Goal: Information Seeking & Learning: Check status

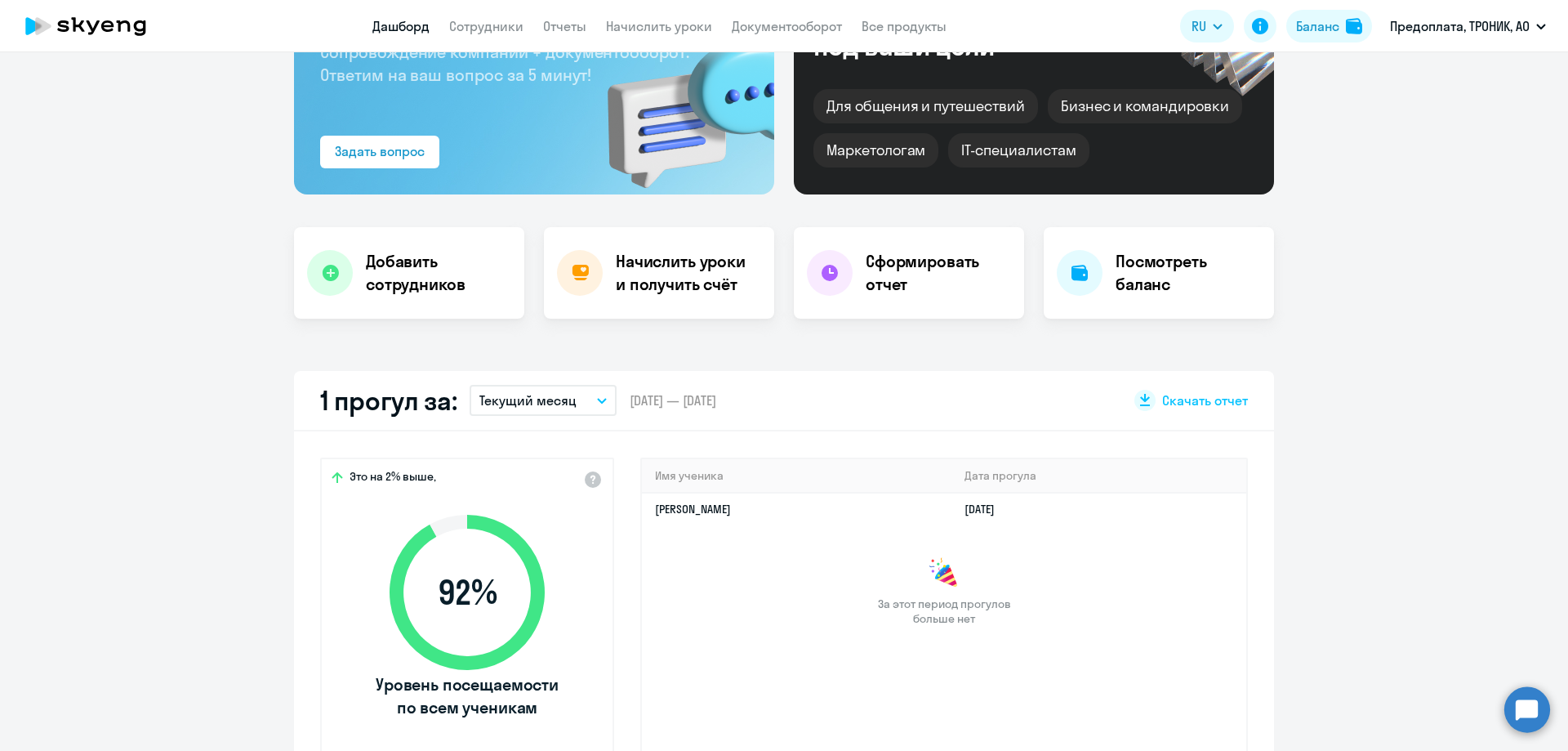
scroll to position [164, 0]
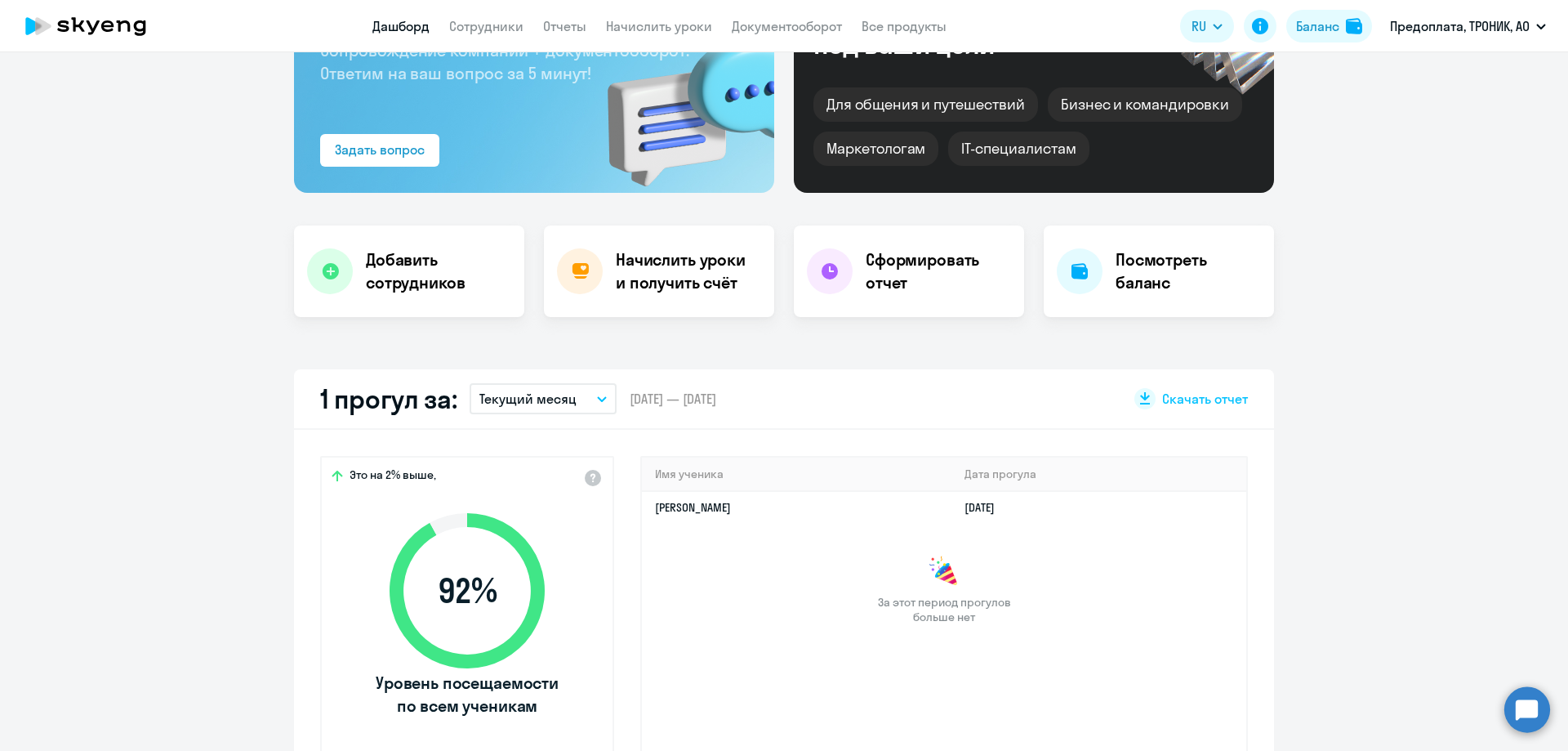
select select "30"
click at [602, 397] on button "Текущий месяц" at bounding box center [543, 398] width 147 height 31
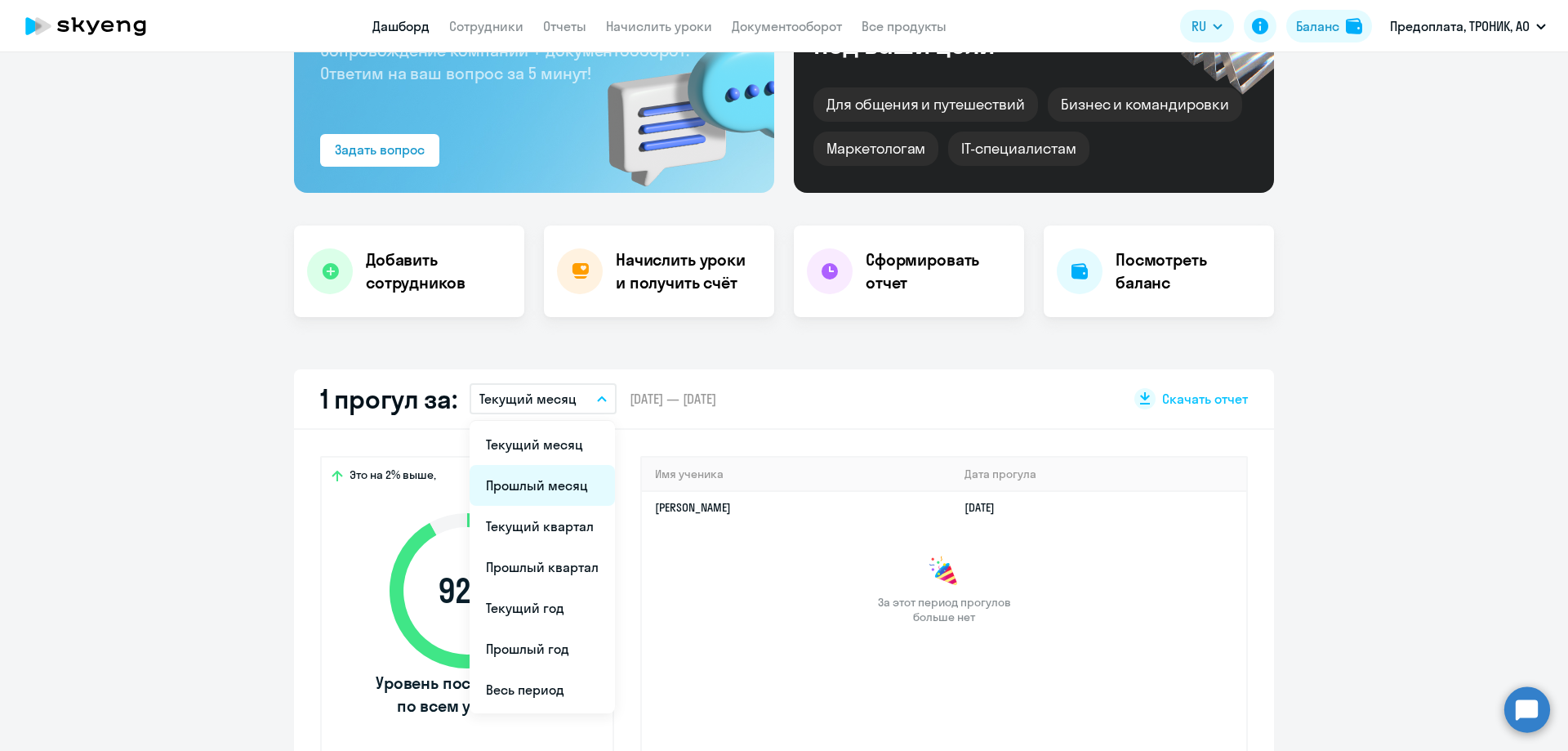
click at [566, 497] on li "Прошлый месяц" at bounding box center [542, 485] width 145 height 41
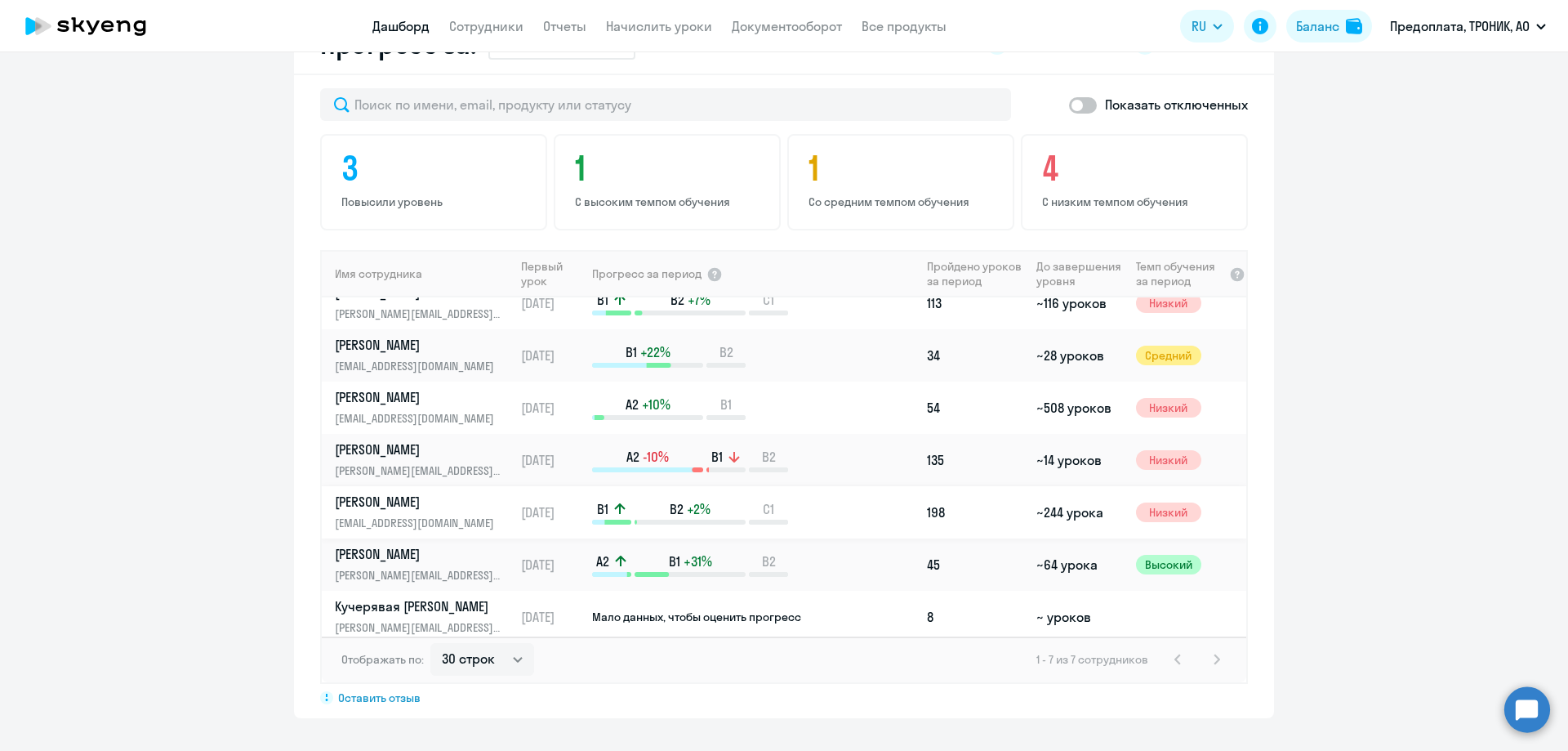
scroll to position [27, 0]
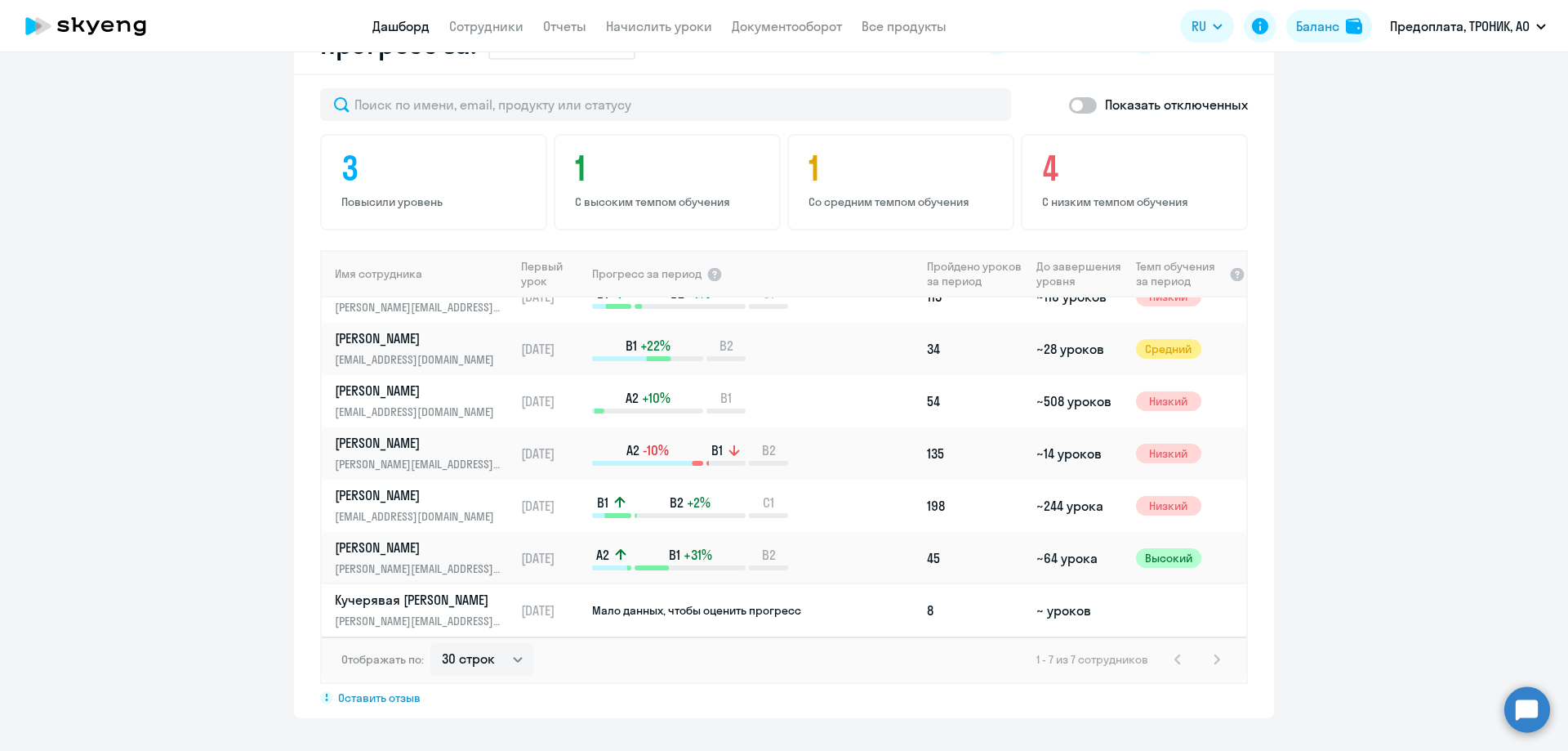
click at [491, 600] on p "Кучерявая [PERSON_NAME]" at bounding box center [419, 600] width 168 height 18
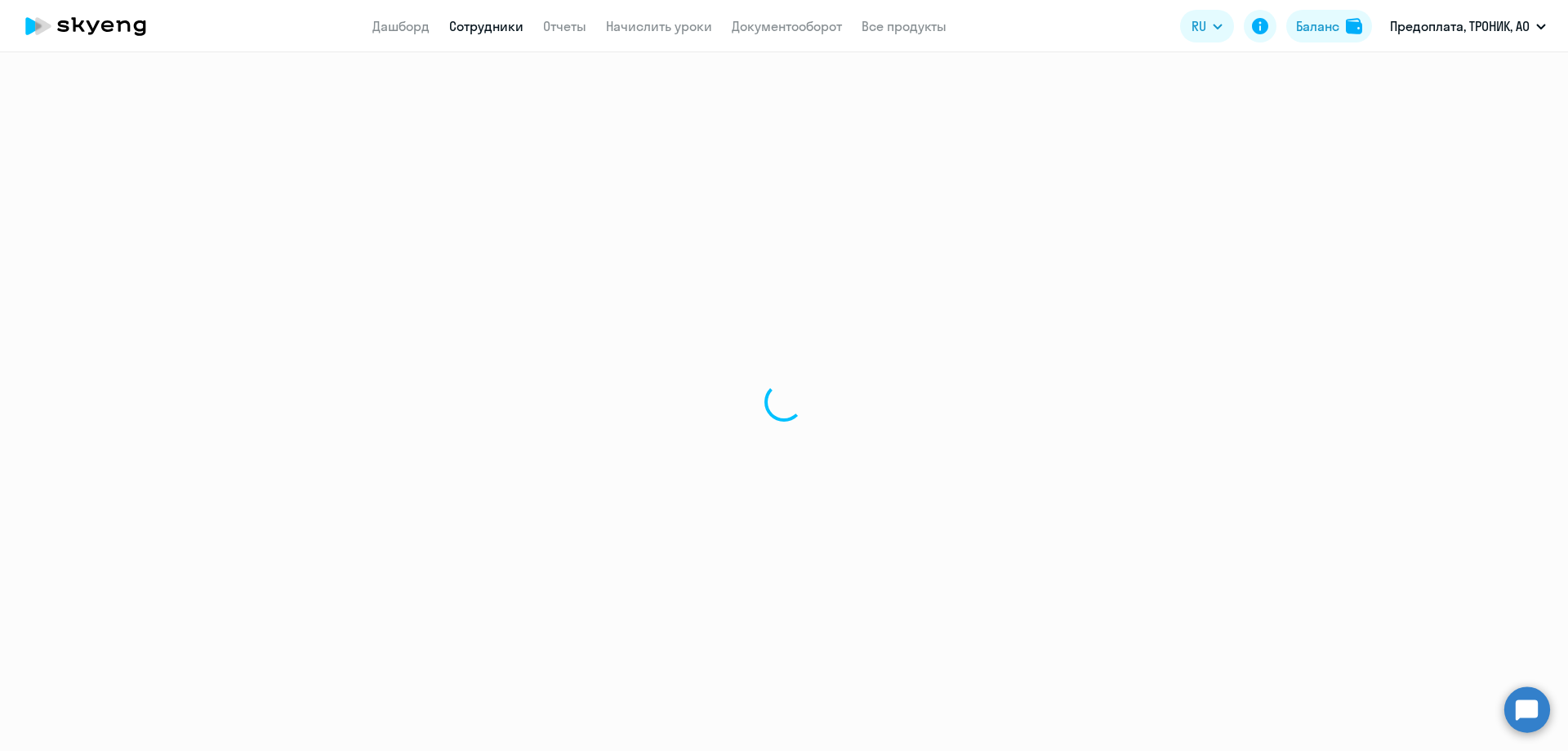
select select "english"
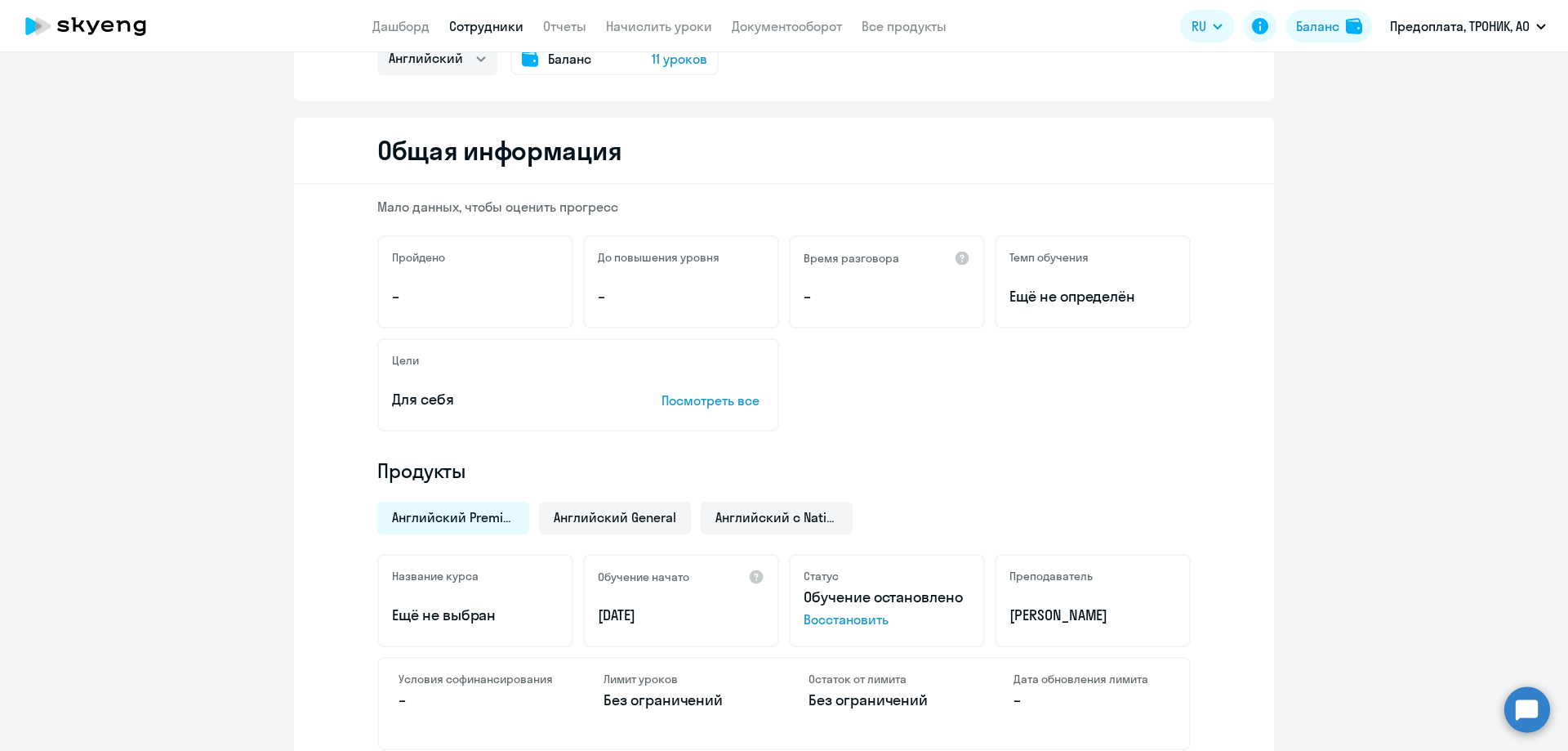
scroll to position [164, 0]
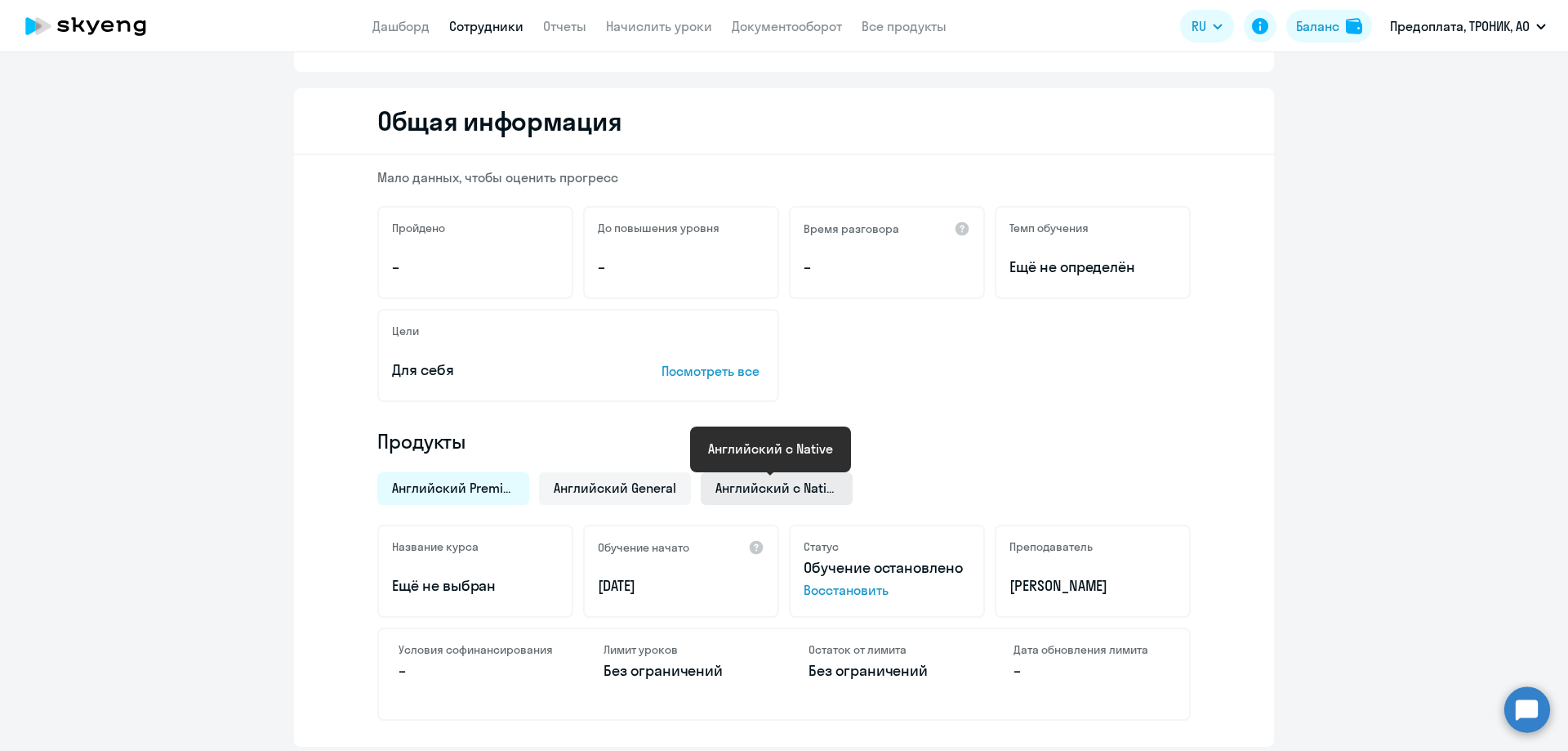
click at [728, 488] on span "Английский с Native" at bounding box center [777, 488] width 122 height 18
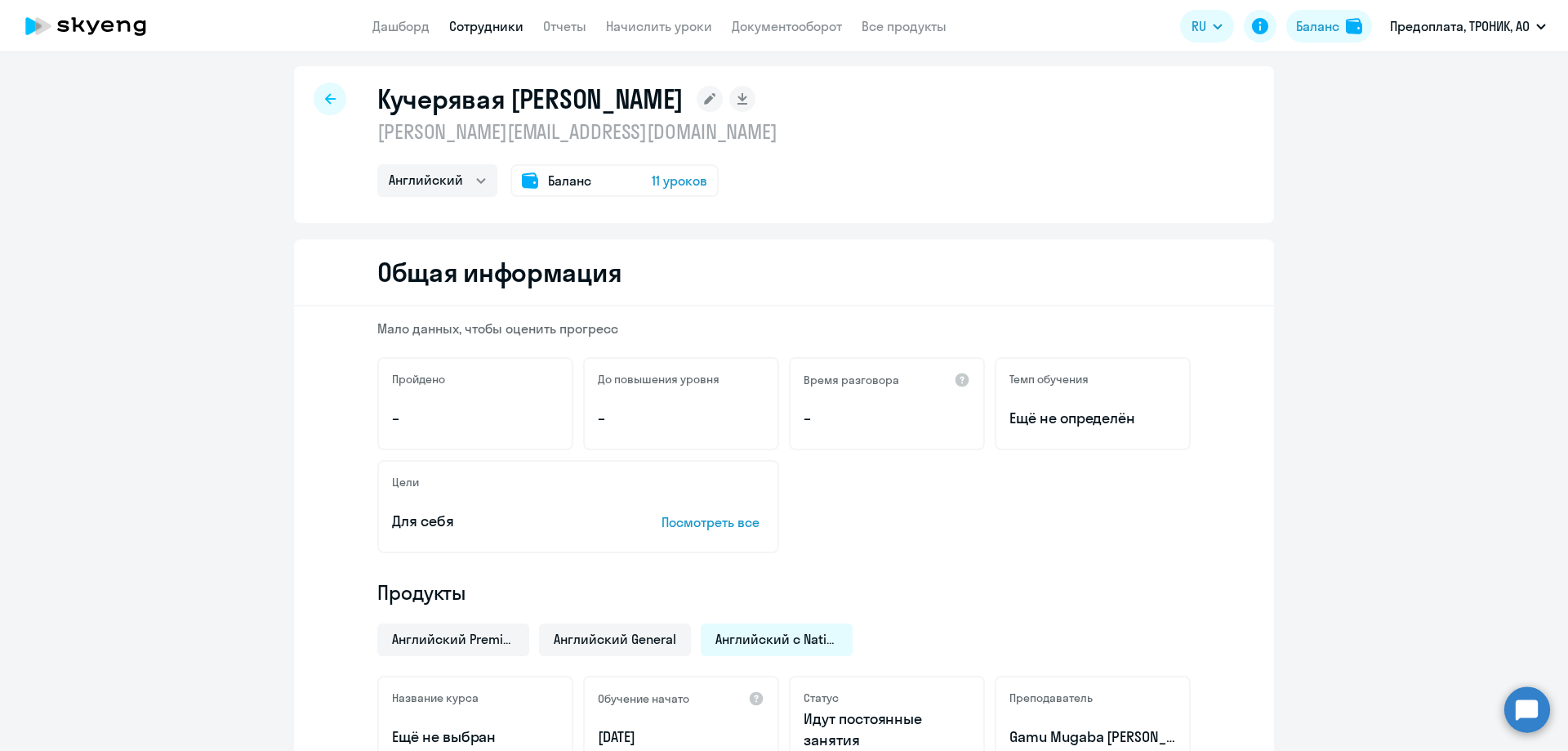
scroll to position [0, 0]
